Goal: Download file/media

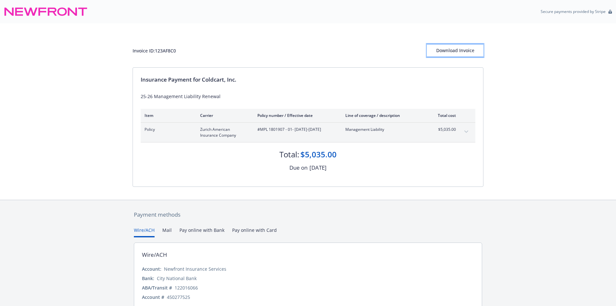
click at [432, 46] on button "Download Invoice" at bounding box center [455, 50] width 57 height 13
